Goal: Find specific page/section: Find specific page/section

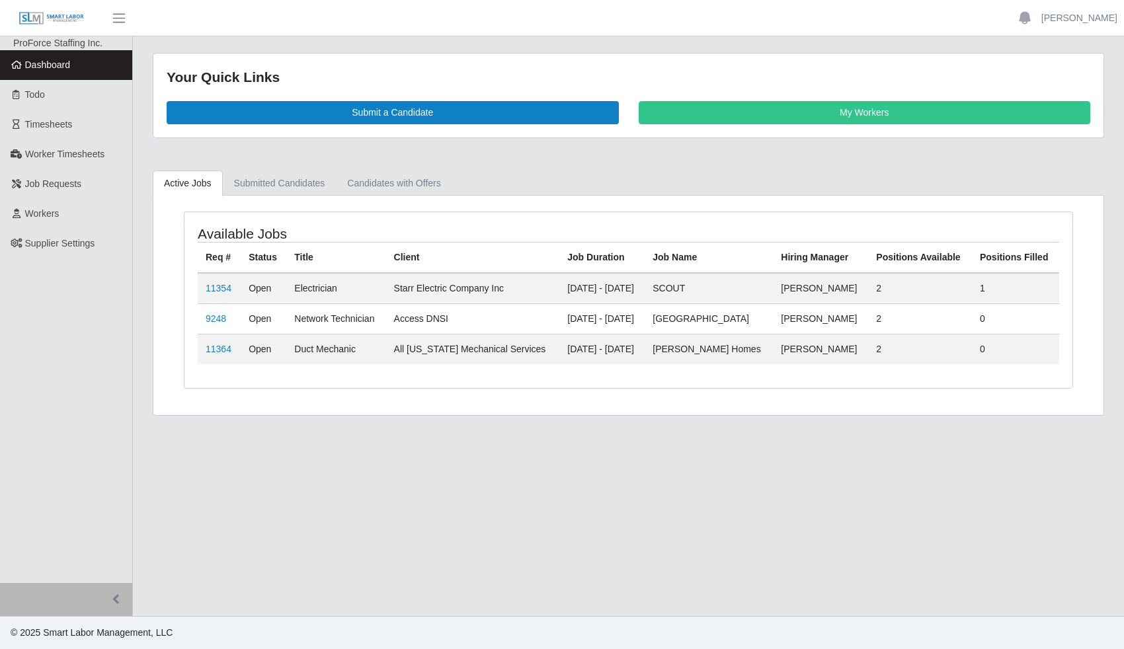
click at [210, 284] on link "11354" at bounding box center [219, 288] width 26 height 11
click at [222, 283] on link "11354" at bounding box center [219, 288] width 26 height 11
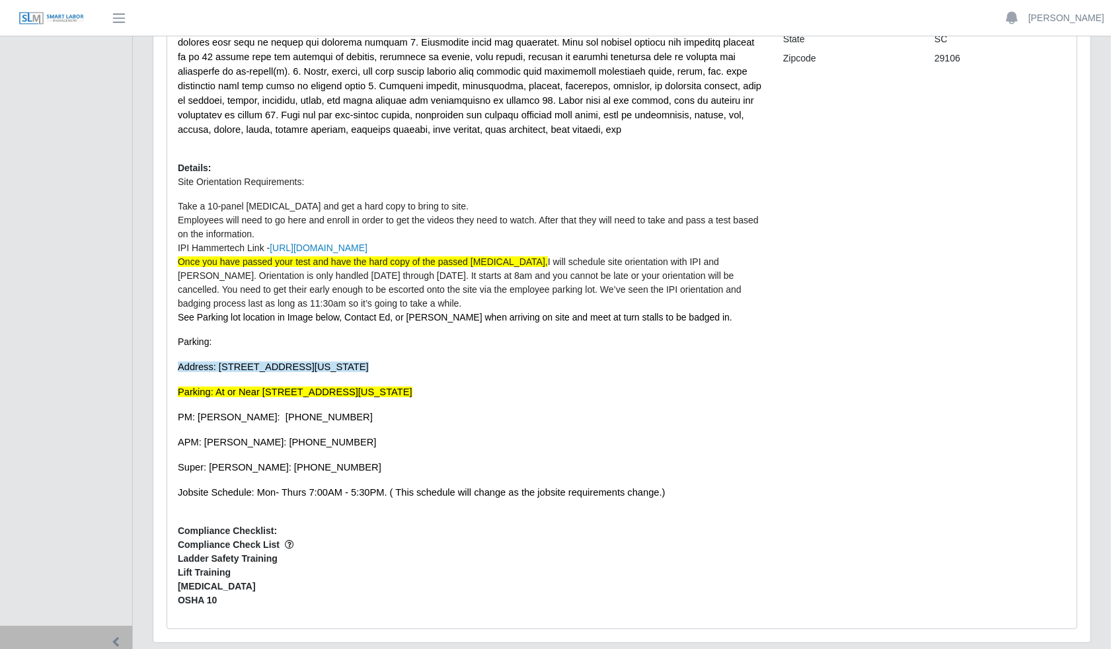
scroll to position [331, 0]
